Goal: Navigation & Orientation: Find specific page/section

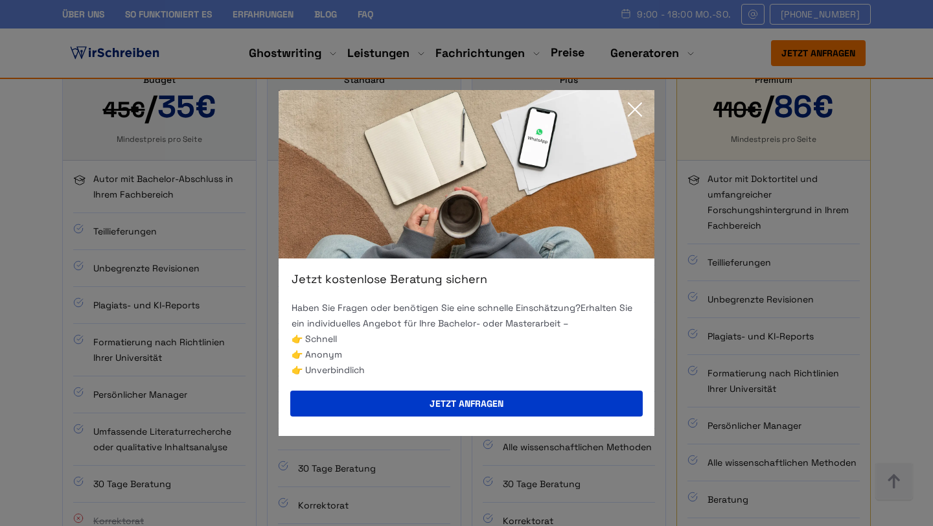
scroll to position [940, 0]
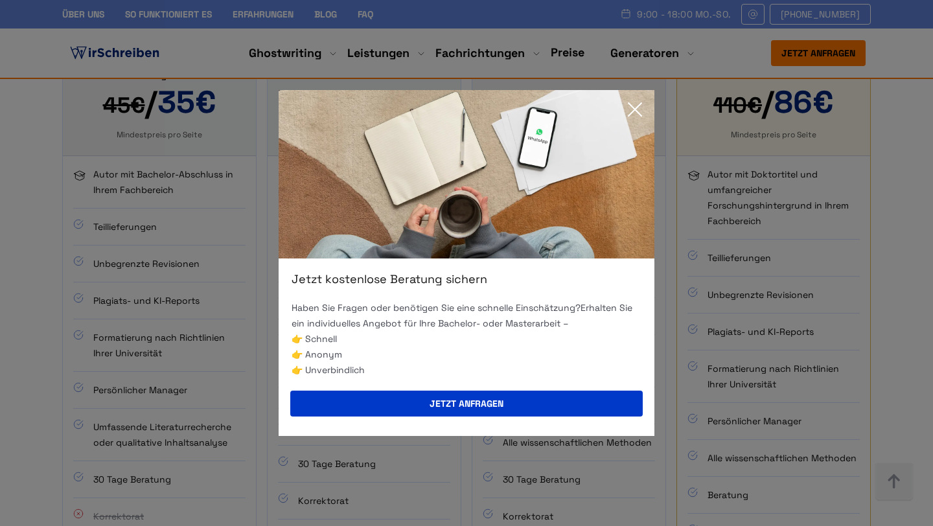
click at [633, 112] on icon at bounding box center [635, 109] width 13 height 13
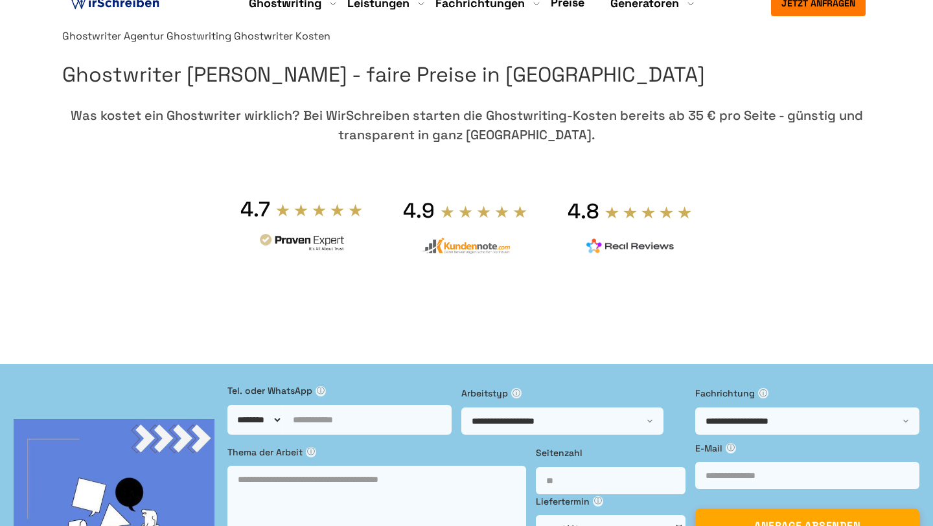
scroll to position [0, 0]
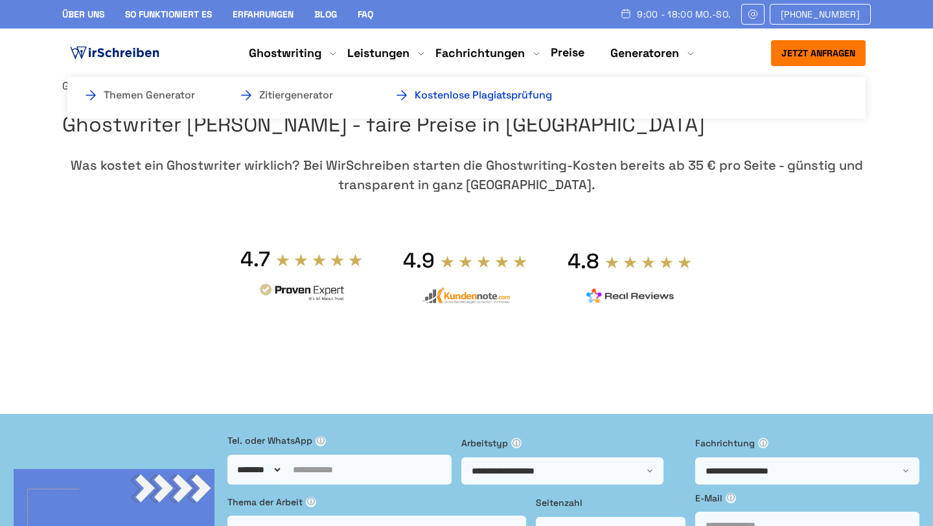
click at [524, 98] on link "Kostenlose Plagiatsprüfung" at bounding box center [459, 95] width 130 height 16
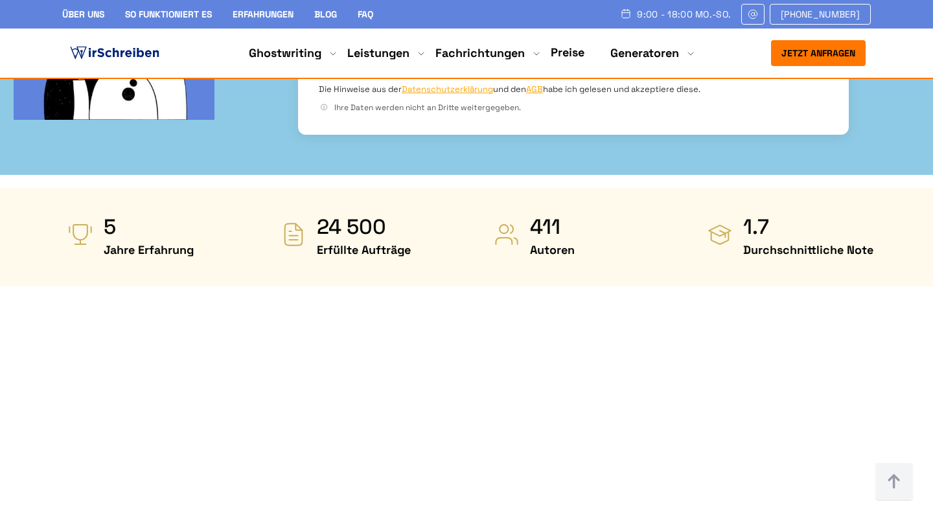
scroll to position [561, 0]
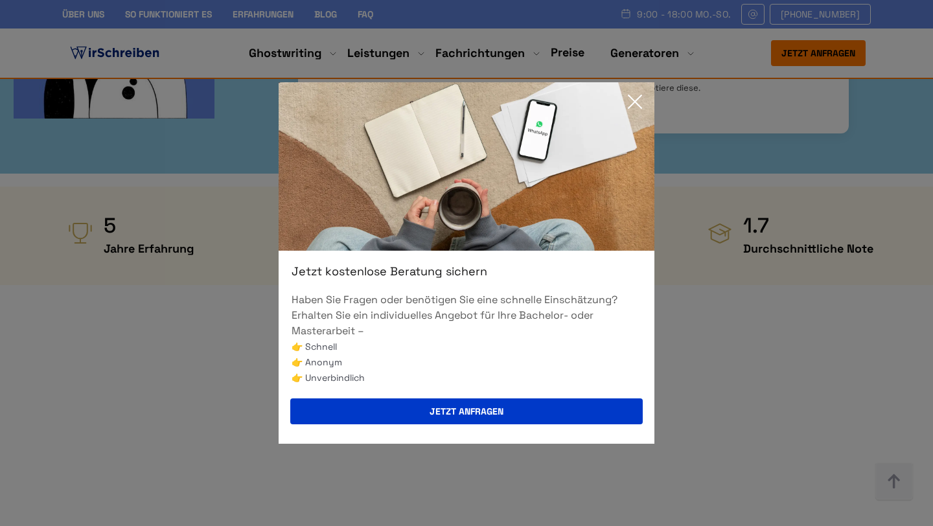
click at [634, 100] on icon at bounding box center [635, 101] width 13 height 13
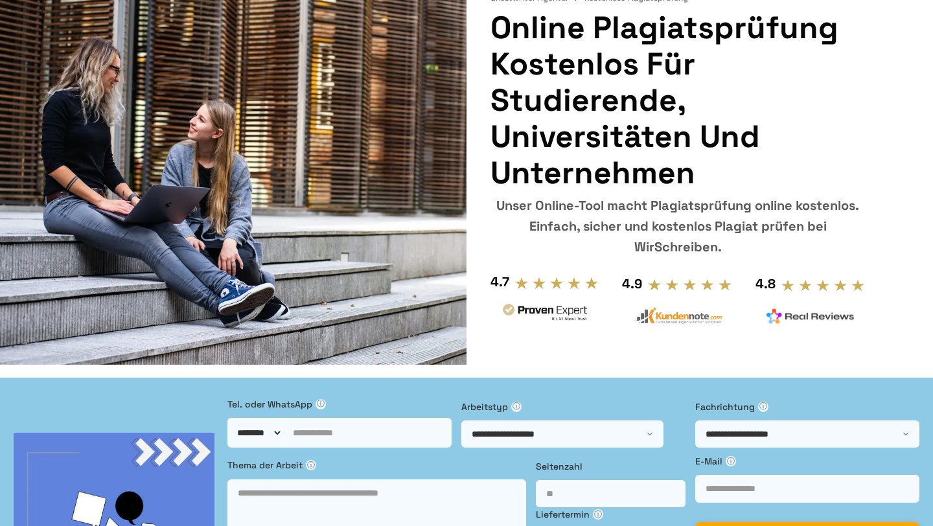
scroll to position [117, 0]
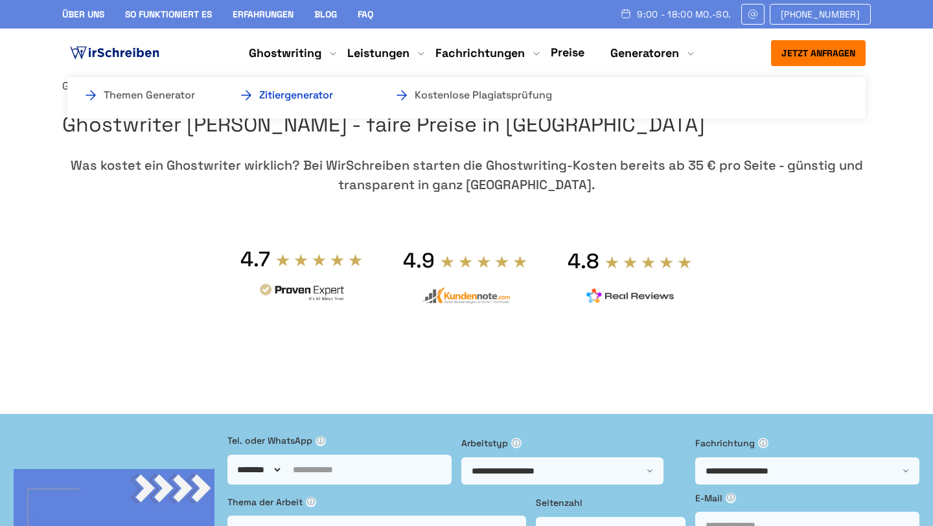
click at [323, 93] on link "Zitiergenerator" at bounding box center [303, 95] width 130 height 16
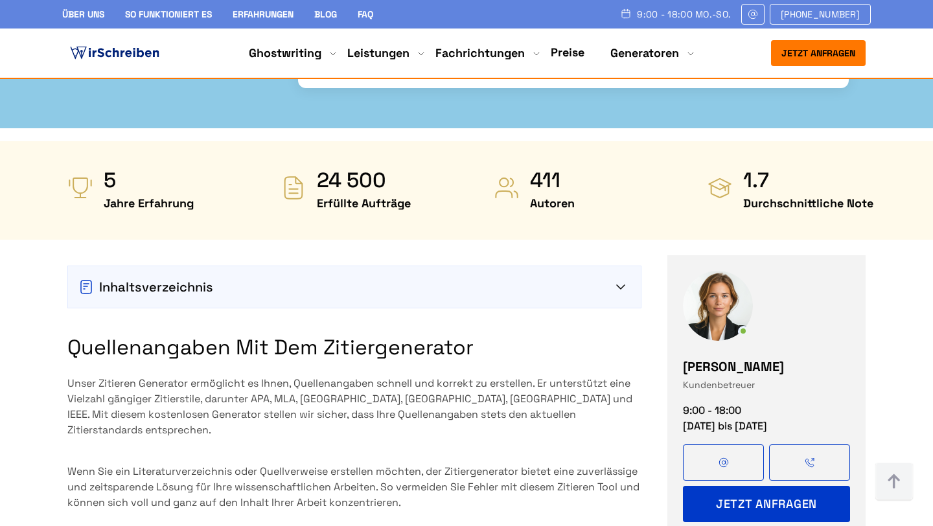
scroll to position [597, 0]
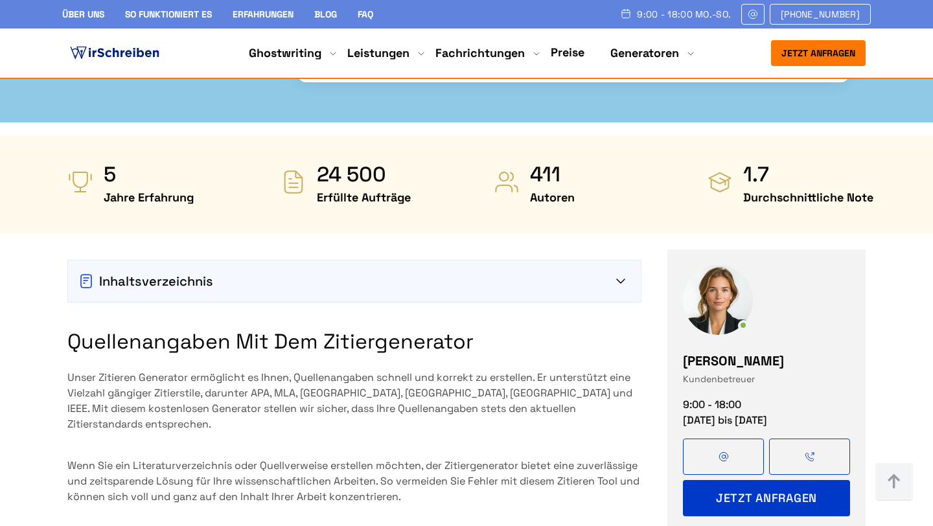
click at [313, 261] on div "Inhaltsverzeichnis" at bounding box center [354, 281] width 573 height 41
click at [621, 279] on icon at bounding box center [620, 281] width 9 height 5
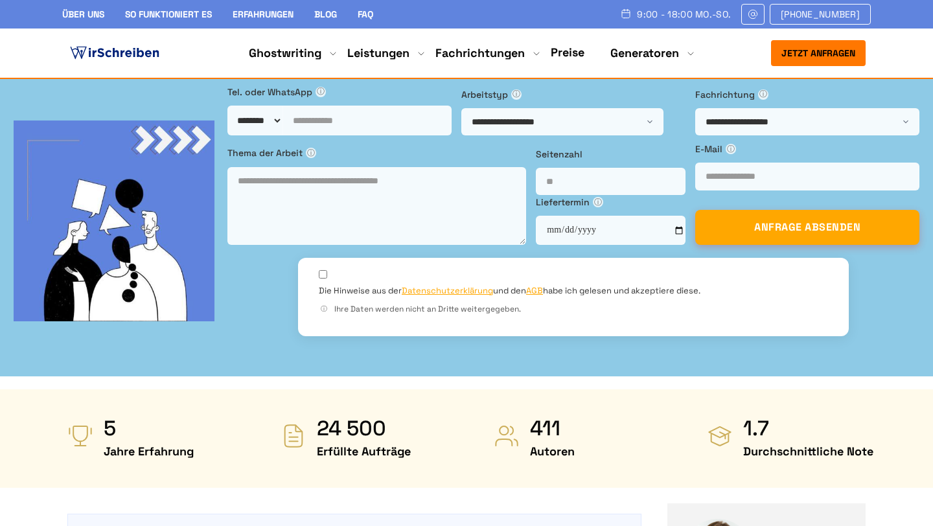
scroll to position [212, 0]
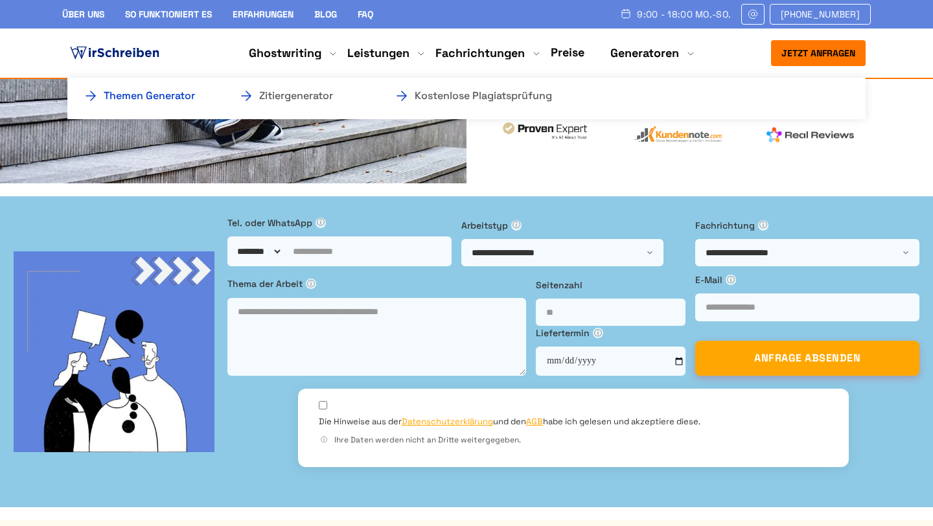
click at [185, 89] on link "Themen Generator" at bounding box center [148, 96] width 130 height 16
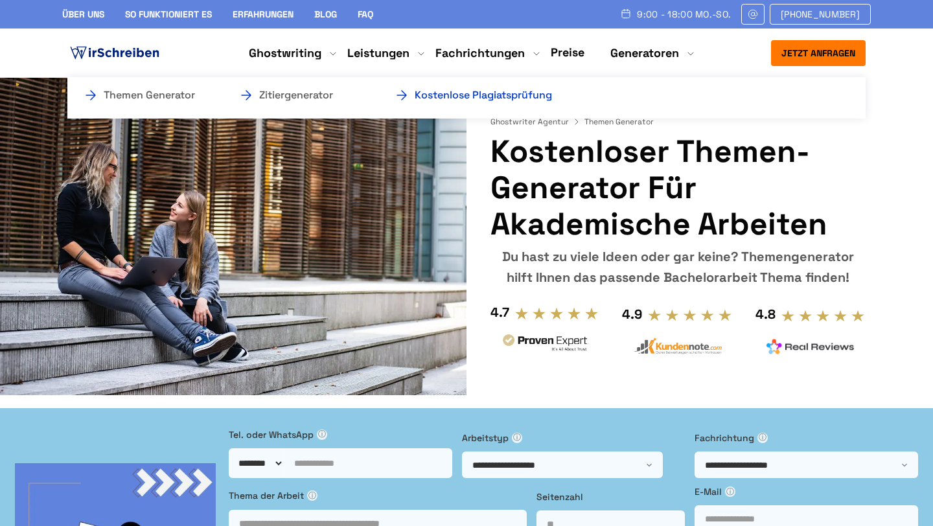
click at [524, 91] on link "Kostenlose Plagiatsprüfung" at bounding box center [459, 95] width 130 height 16
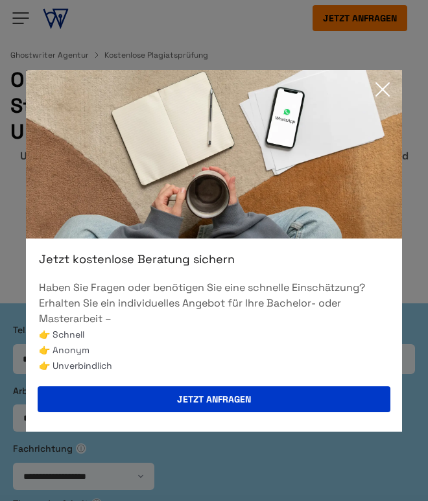
click at [390, 91] on icon at bounding box center [382, 89] width 26 height 26
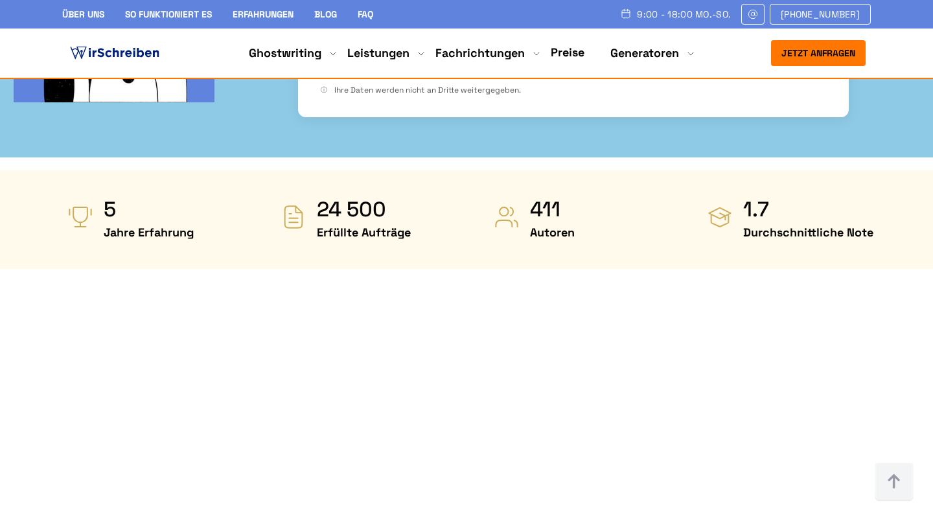
scroll to position [579, 0]
